Goal: Navigation & Orientation: Understand site structure

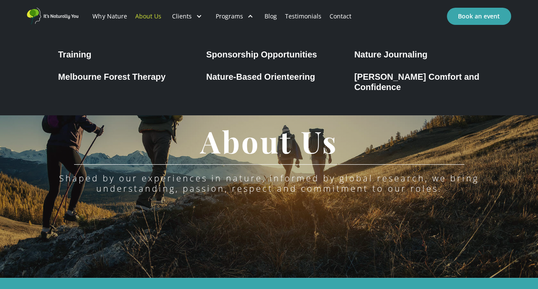
click at [366, 50] on div "Nature Journaling" at bounding box center [390, 54] width 73 height 10
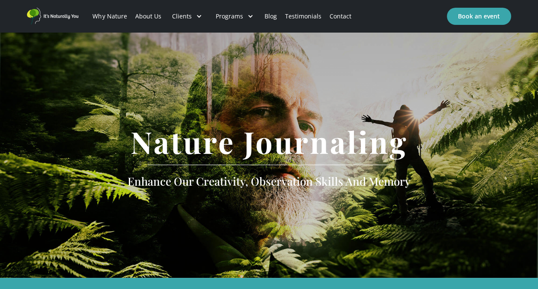
click at [418, 111] on div "Nature Journaling enhance our creativity, observation skills and memory" at bounding box center [269, 154] width 538 height 245
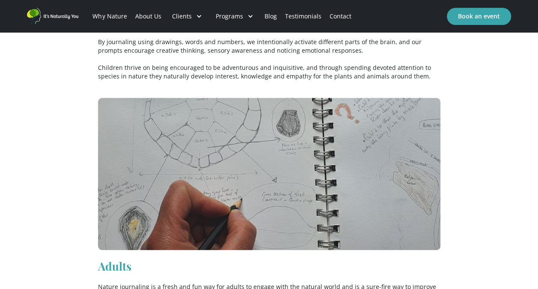
scroll to position [2272, 0]
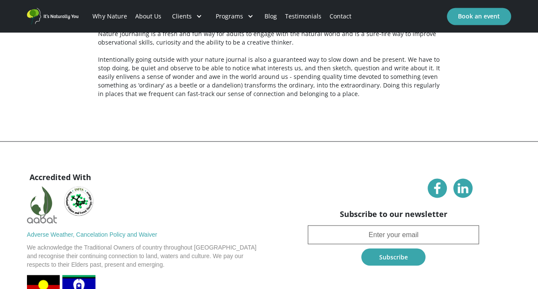
click at [116, 14] on link "Why Nature" at bounding box center [110, 16] width 42 height 29
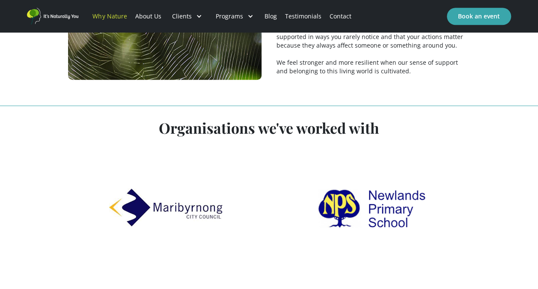
scroll to position [2024, 0]
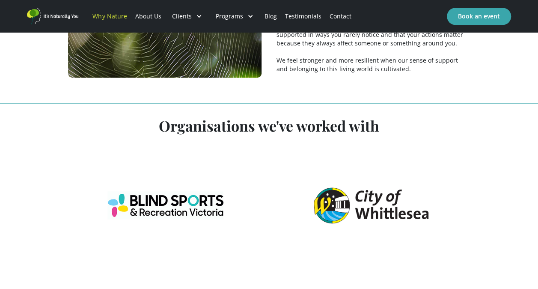
click at [300, 15] on link "Testimonials" at bounding box center [303, 16] width 45 height 29
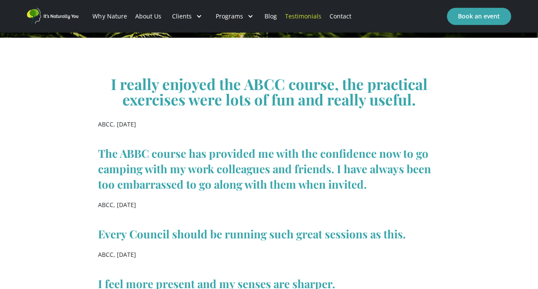
scroll to position [252, 0]
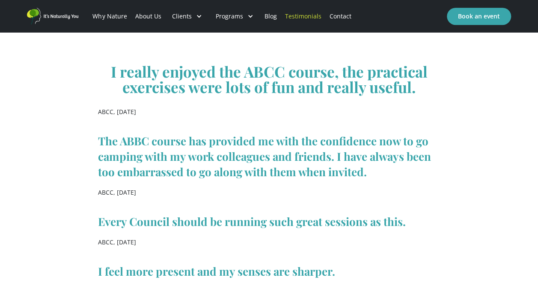
click at [267, 14] on link "Blog" at bounding box center [270, 16] width 21 height 29
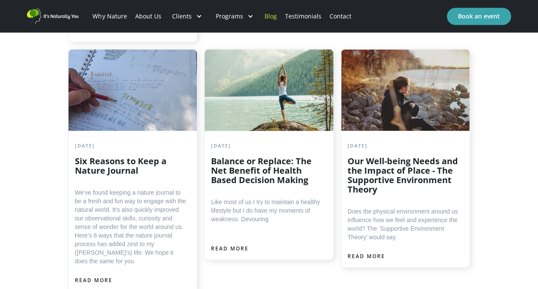
scroll to position [2272, 0]
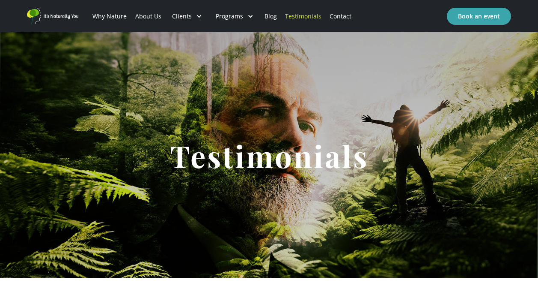
scroll to position [252, 0]
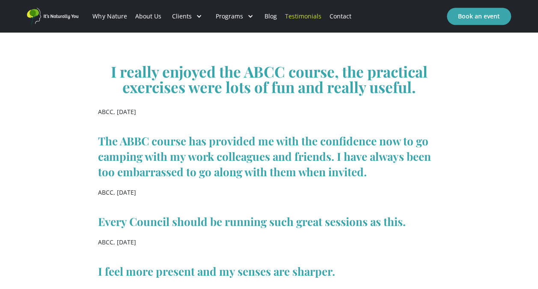
click at [64, 13] on img "home" at bounding box center [52, 16] width 51 height 17
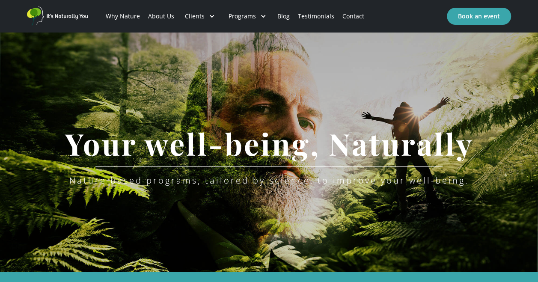
click at [295, 93] on div "Your well-being, Naturally Nature based programs, tailored by science, to impro…" at bounding box center [269, 152] width 538 height 240
